Goal: Navigation & Orientation: Find specific page/section

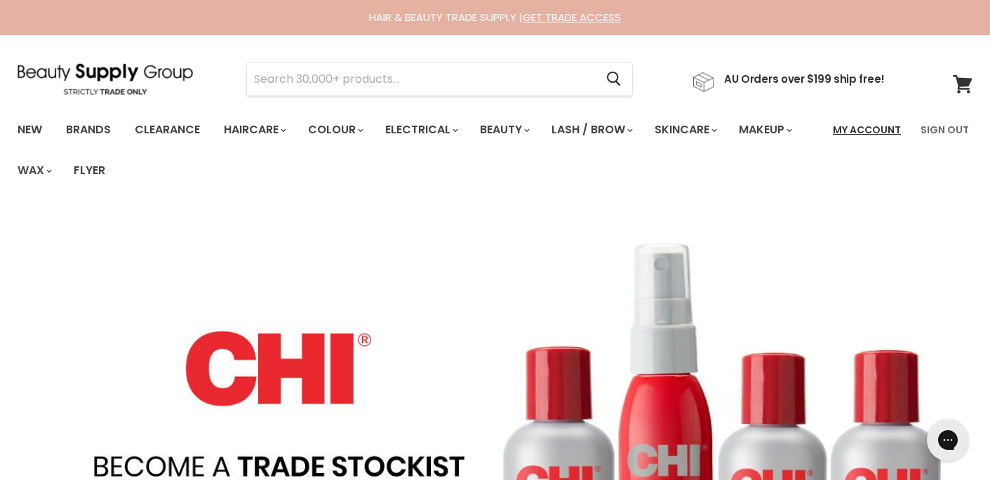
click at [849, 133] on link "My Account" at bounding box center [867, 129] width 85 height 29
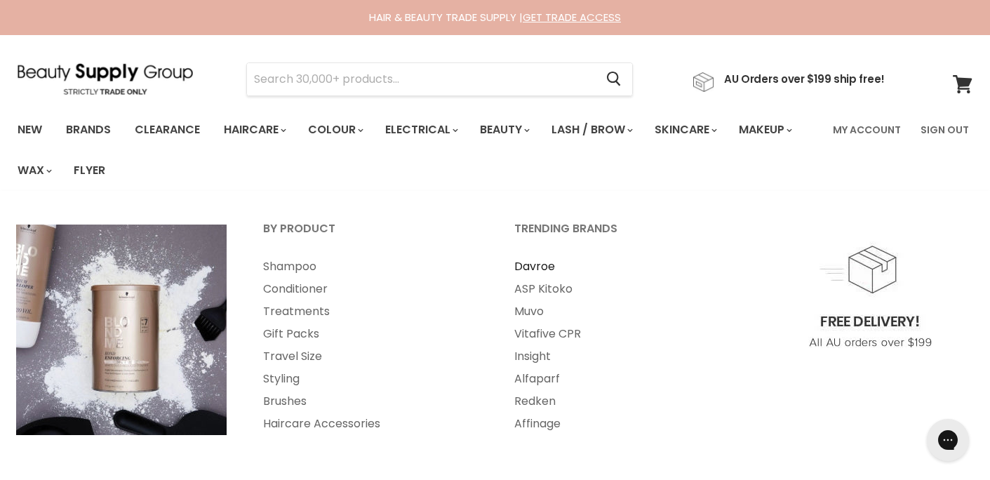
click at [542, 264] on link "Davroe" at bounding box center [621, 266] width 248 height 22
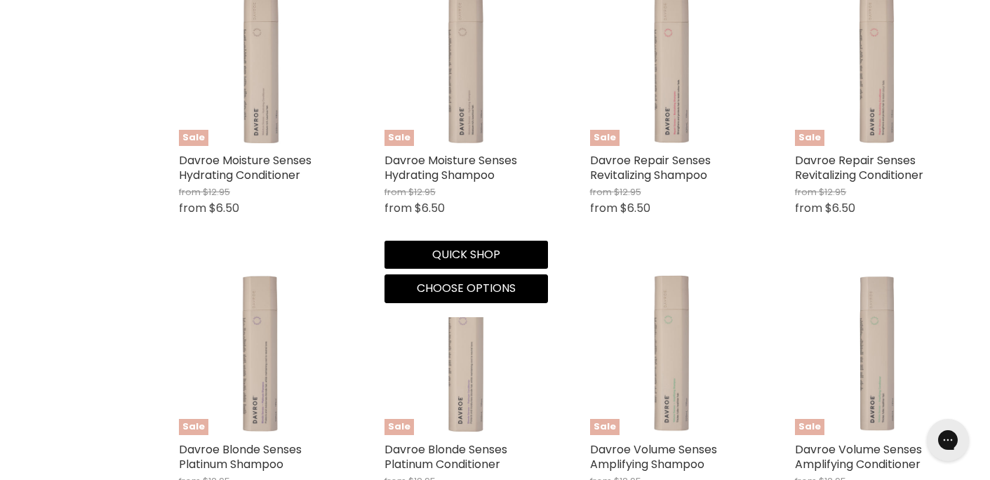
select select "manual"
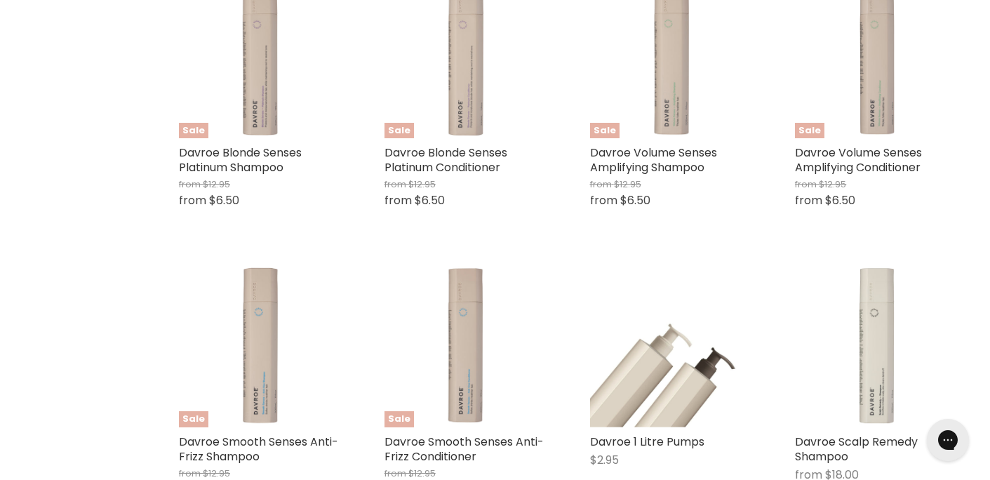
scroll to position [910, 0]
